Goal: Obtain resource: Download file/media

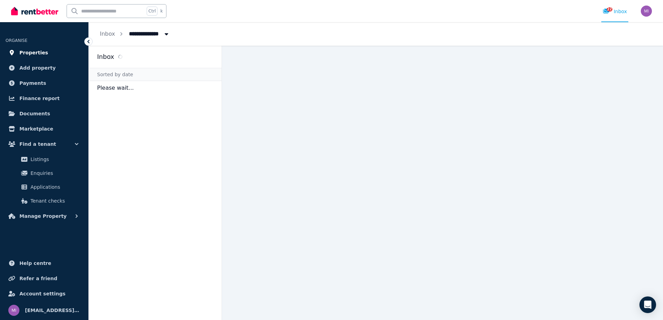
click at [35, 53] on span "Properties" at bounding box center [33, 53] width 29 height 8
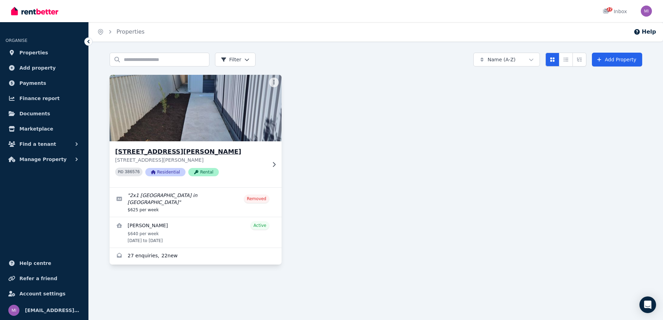
click at [194, 111] on img at bounding box center [195, 108] width 181 height 70
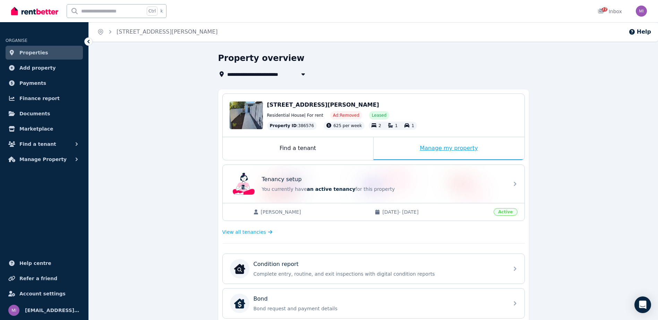
click at [446, 145] on div "Manage my property" at bounding box center [448, 148] width 151 height 23
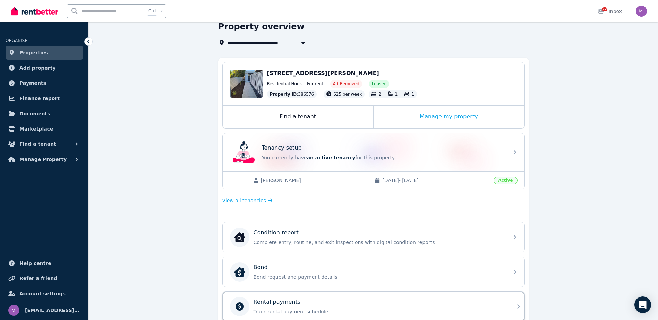
scroll to position [29, 0]
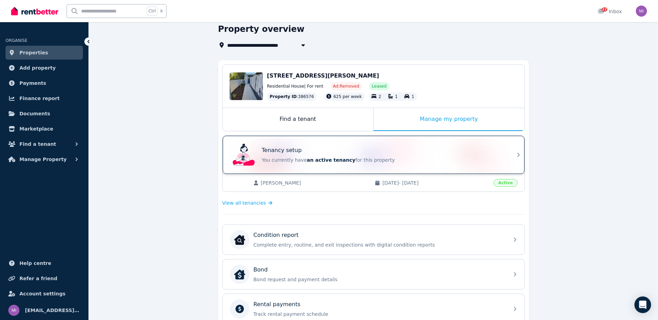
click at [411, 157] on p "You currently have an active tenancy for this property" at bounding box center [383, 160] width 243 height 7
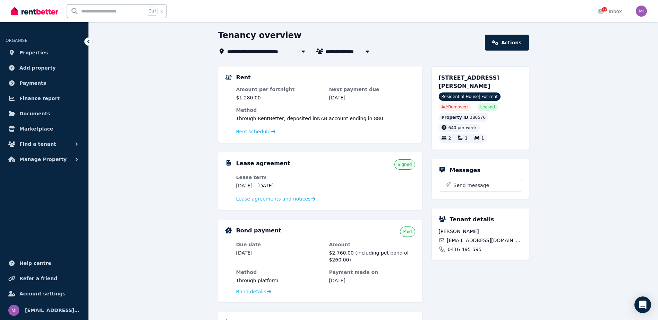
scroll to position [35, 0]
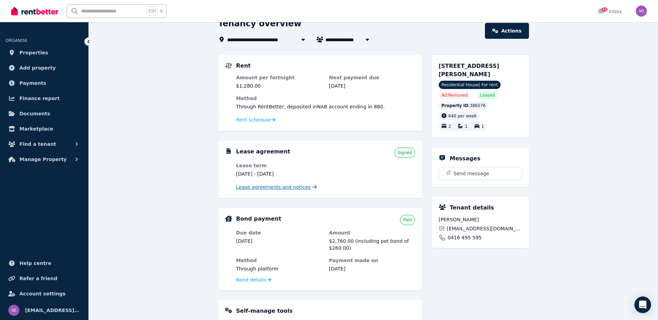
click at [250, 190] on span "Lease agreements and notices" at bounding box center [273, 187] width 75 height 7
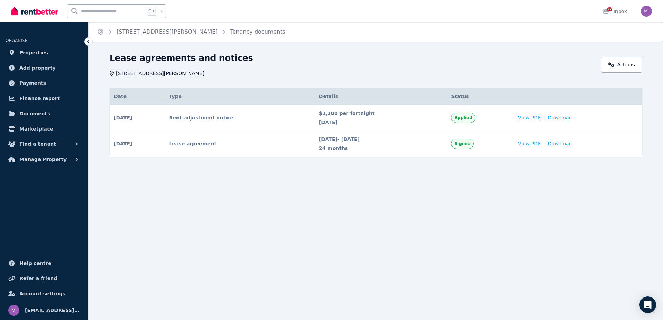
click at [532, 119] on span "View PDF" at bounding box center [529, 117] width 23 height 7
click at [560, 144] on span "Download" at bounding box center [560, 143] width 24 height 7
